Goal: Task Accomplishment & Management: Manage account settings

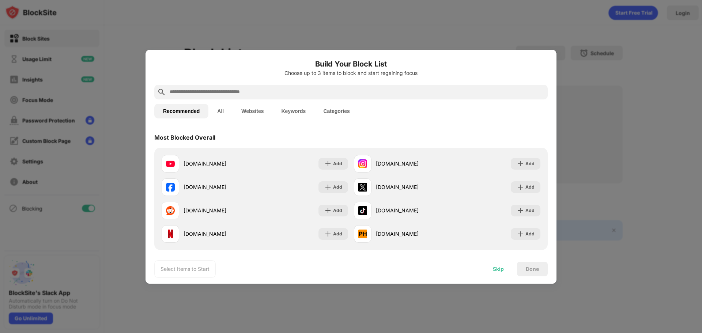
click at [506, 265] on div "Skip" at bounding box center [498, 269] width 29 height 15
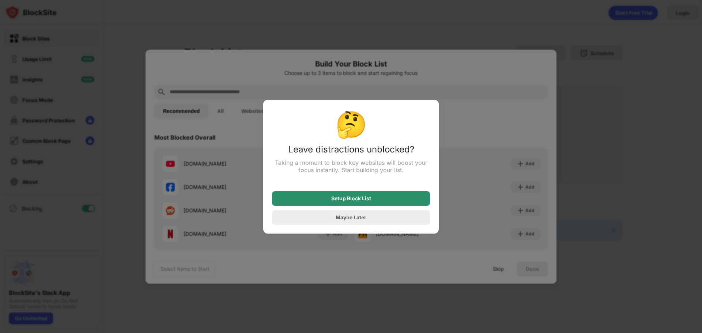
click at [399, 200] on div "Setup Block List" at bounding box center [351, 198] width 158 height 15
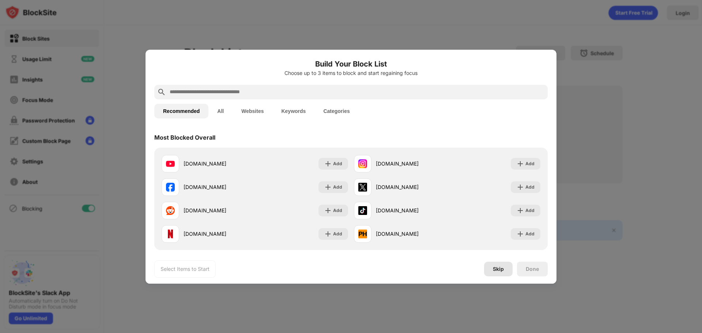
click at [503, 273] on div "Skip" at bounding box center [498, 269] width 29 height 15
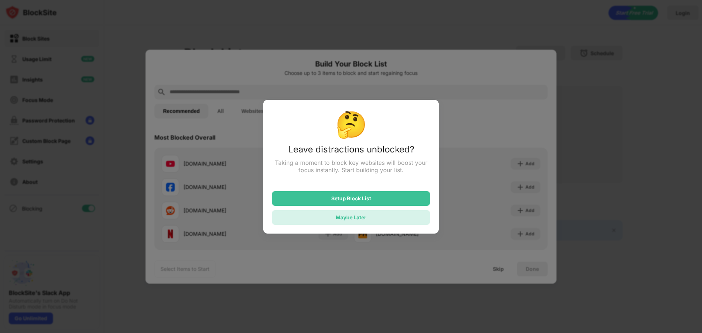
click at [415, 222] on div "Maybe Later" at bounding box center [351, 217] width 158 height 15
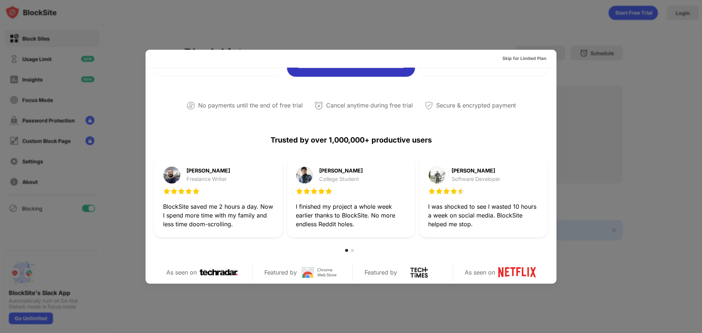
scroll to position [282, 0]
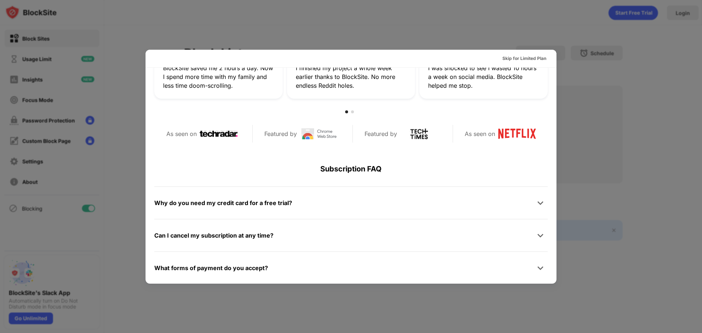
click at [596, 109] on div at bounding box center [351, 166] width 702 height 333
click at [385, 240] on div "Can I cancel my subscription at any time?" at bounding box center [350, 235] width 393 height 15
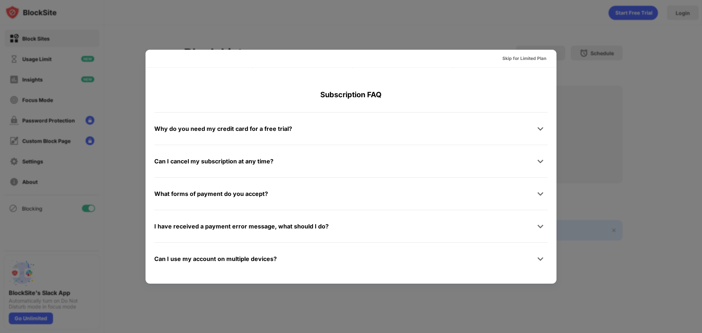
scroll to position [0, 0]
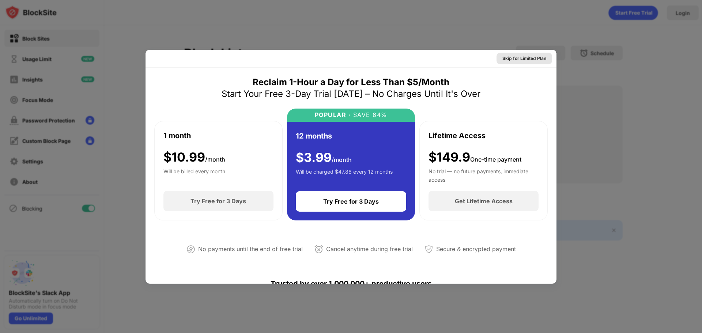
click at [515, 58] on div "Skip for Limited Plan" at bounding box center [524, 58] width 44 height 7
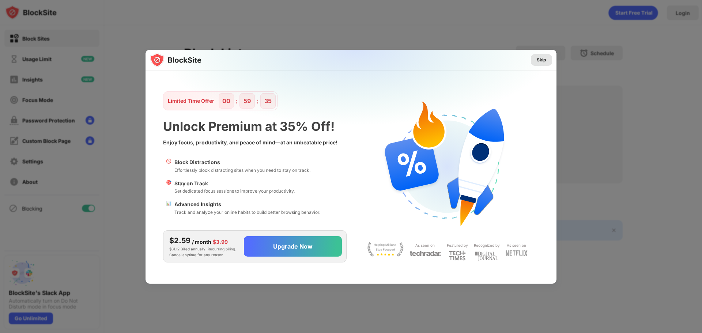
click at [539, 64] on div "Skip" at bounding box center [541, 60] width 21 height 12
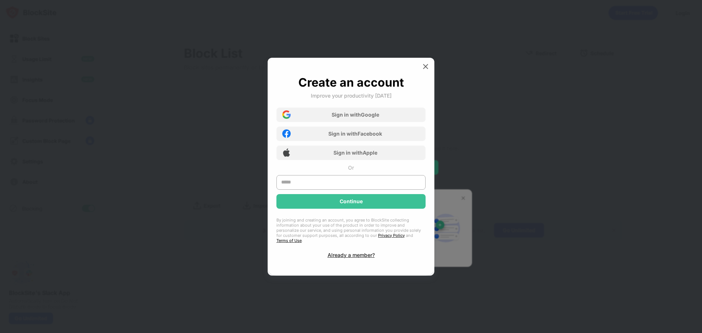
click at [425, 62] on div "Create an account Improve your productivity [DATE] Sign in with Google Sign in …" at bounding box center [351, 167] width 167 height 218
click at [424, 70] on img at bounding box center [425, 66] width 7 height 7
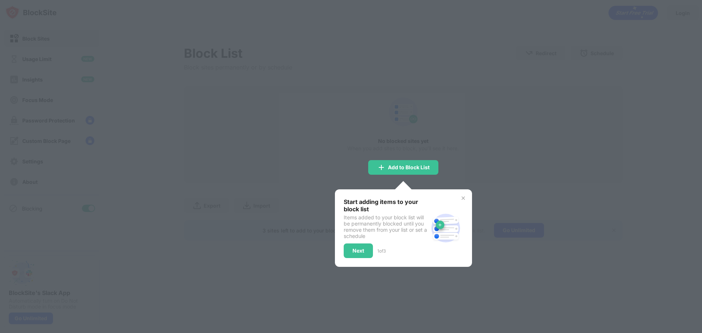
click at [467, 198] on div "Start adding items to your block list Items added to your block list will be pe…" at bounding box center [403, 228] width 137 height 78
click at [464, 198] on img at bounding box center [463, 198] width 6 height 6
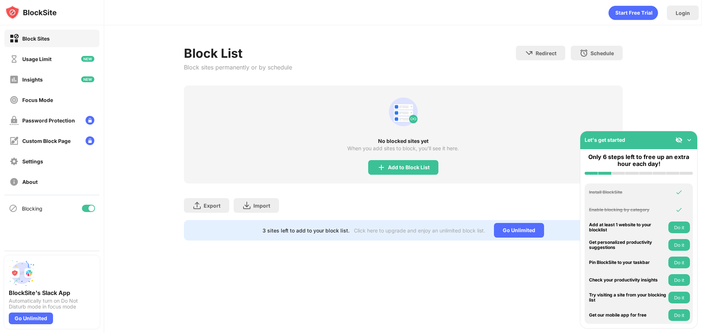
click at [88, 209] on div at bounding box center [88, 208] width 13 height 7
